Goal: Learn about a topic

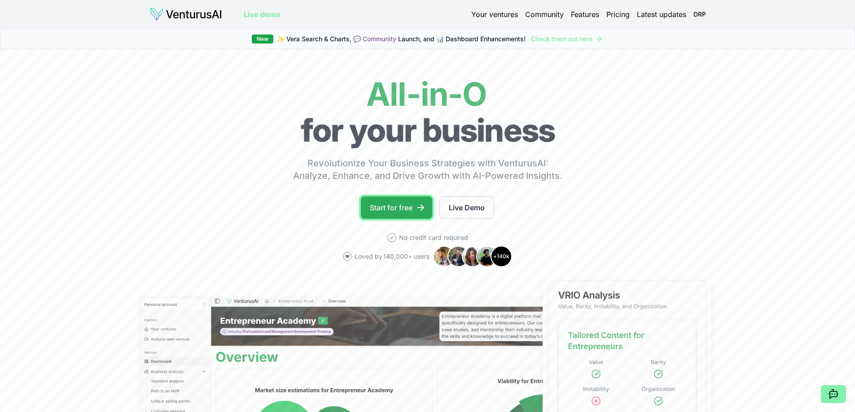
click at [386, 206] on link "Start for free" at bounding box center [396, 208] width 71 height 22
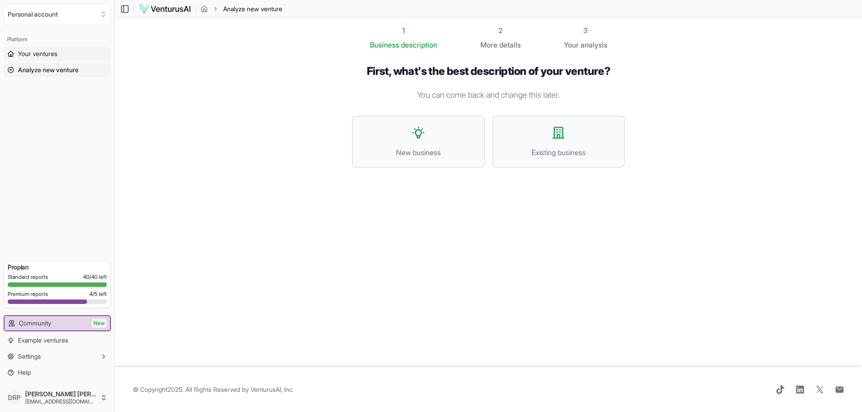
click at [56, 50] on span "Your ventures" at bounding box center [37, 53] width 39 height 9
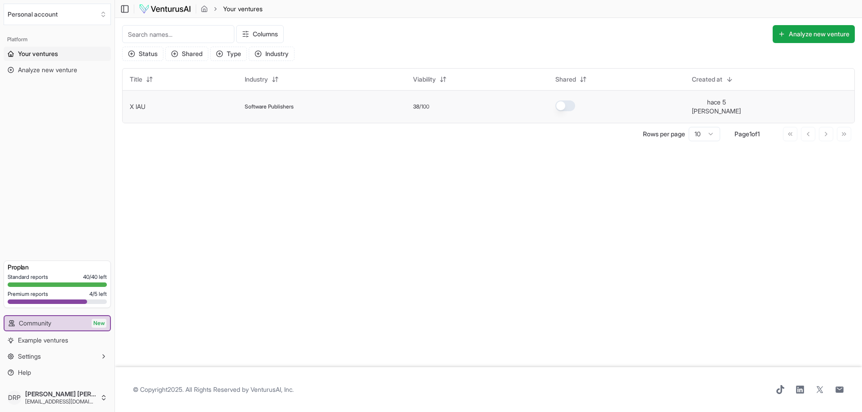
click at [256, 105] on span "Software Publishers" at bounding box center [269, 106] width 49 height 7
click at [138, 103] on link "X IAU" at bounding box center [138, 107] width 16 height 8
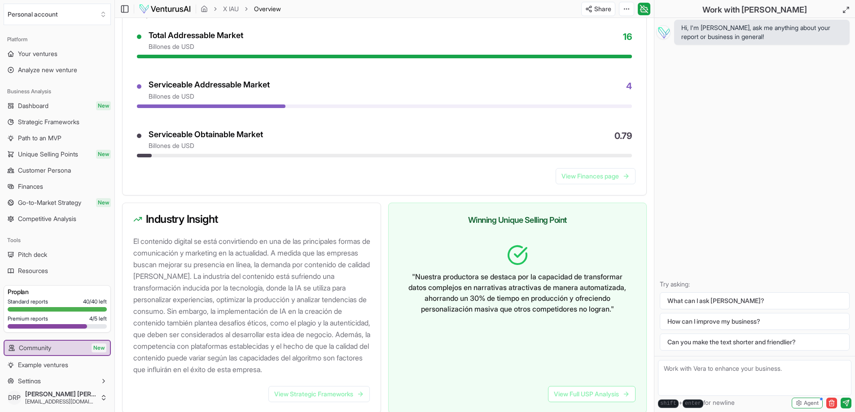
scroll to position [718, 0]
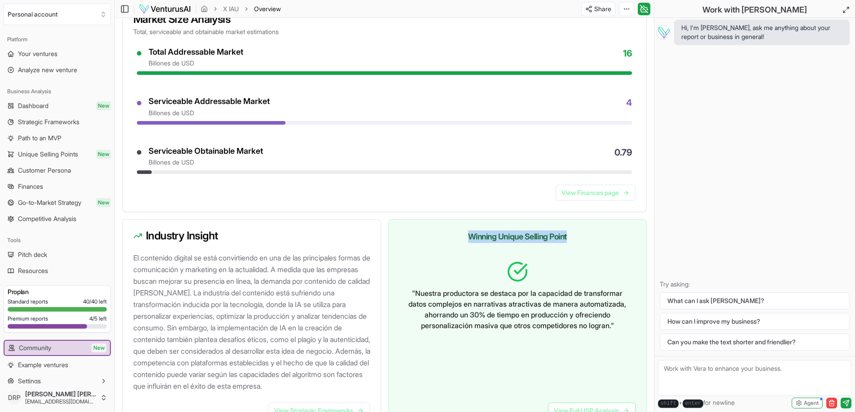
drag, startPoint x: 464, startPoint y: 205, endPoint x: 577, endPoint y: 235, distance: 116.6
click at [577, 235] on h3 "Winning Unique Selling Point" at bounding box center [517, 237] width 236 height 13
copy h3 "Winning Unique Selling Point"
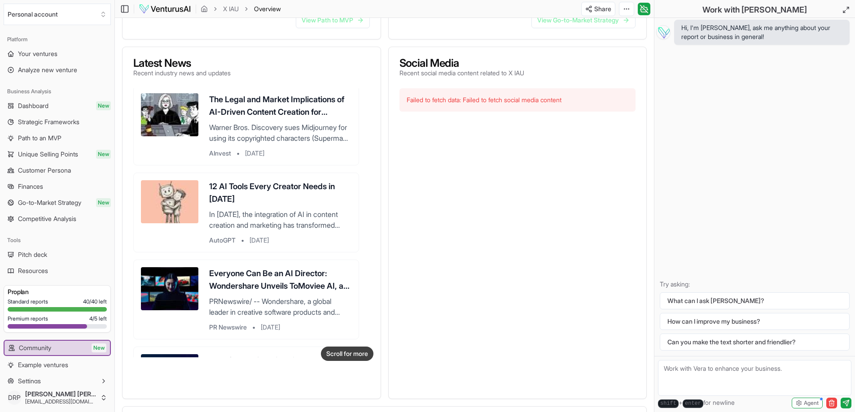
scroll to position [0, 0]
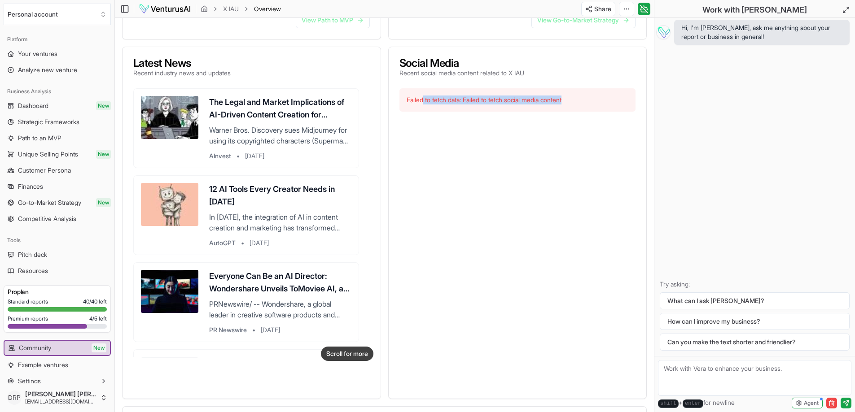
drag, startPoint x: 424, startPoint y: 105, endPoint x: 602, endPoint y: 109, distance: 178.2
click at [602, 109] on div "Failed to fetch data: Failed to fetch social media content" at bounding box center [517, 99] width 236 height 23
click at [564, 104] on div "Failed to fetch data: Failed to fetch social media content" at bounding box center [517, 99] width 236 height 23
drag, startPoint x: 414, startPoint y: 102, endPoint x: 586, endPoint y: 103, distance: 171.9
click at [586, 103] on div "Failed to fetch data: Failed to fetch social media content" at bounding box center [517, 99] width 236 height 23
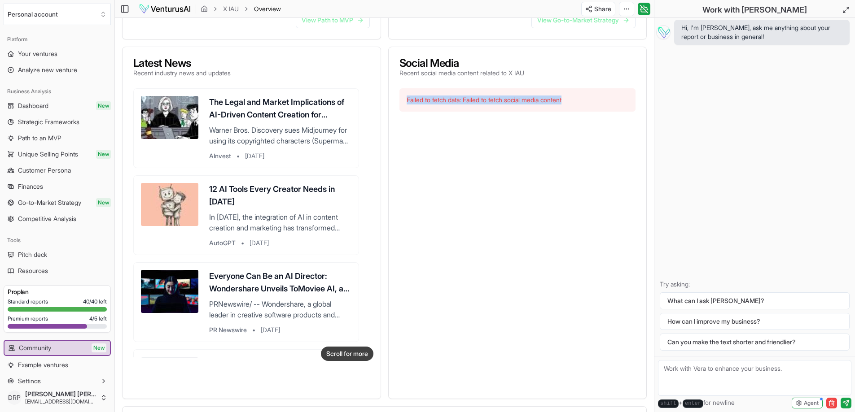
click at [586, 103] on div "Failed to fetch data: Failed to fetch social media content" at bounding box center [517, 99] width 236 height 23
click at [232, 105] on h3 "The Legal and Market Implications of AI-Driven Content Creation for Intellectua…" at bounding box center [280, 108] width 142 height 25
